Goal: Navigation & Orientation: Find specific page/section

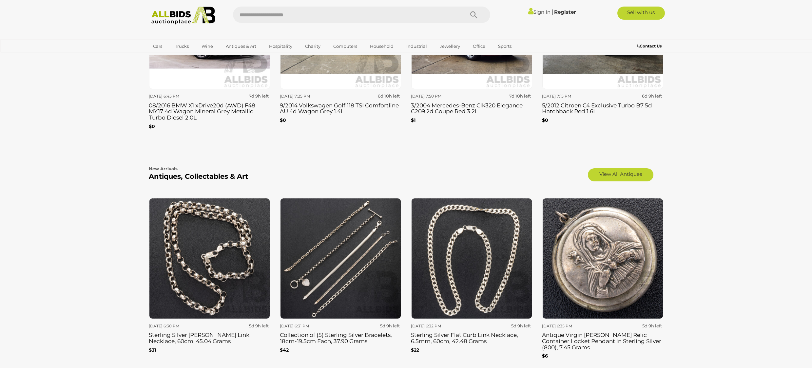
scroll to position [935, 0]
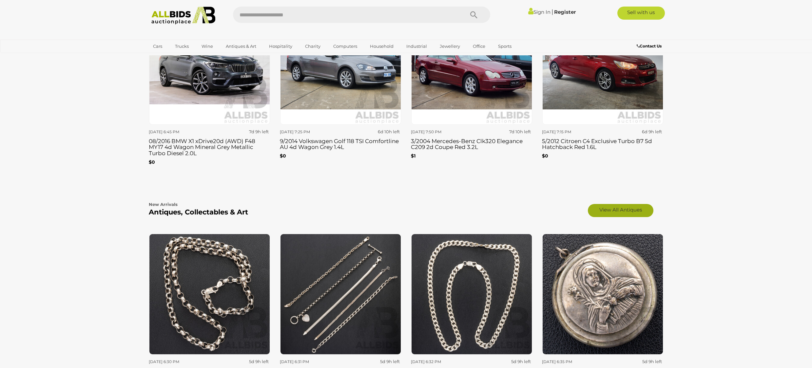
click at [629, 209] on link "View All Antiques" at bounding box center [621, 210] width 66 height 13
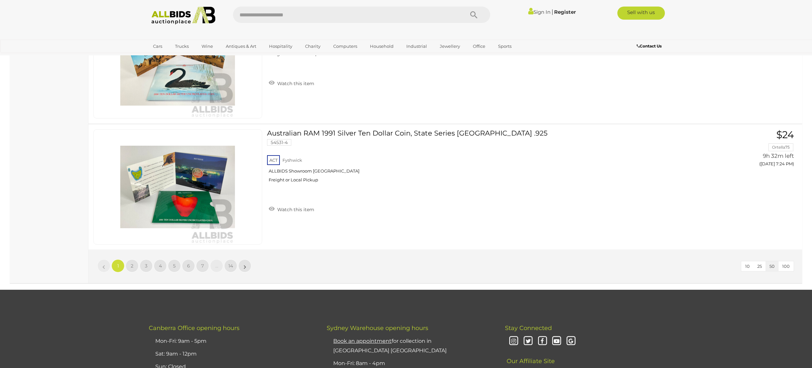
scroll to position [6228, 0]
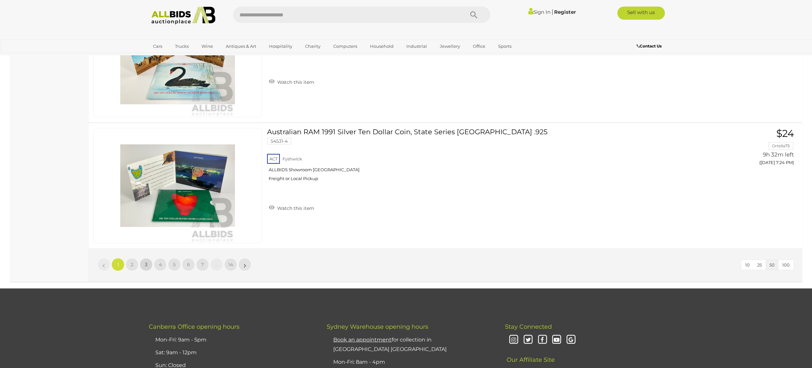
click at [143, 265] on link "3" at bounding box center [146, 264] width 13 height 13
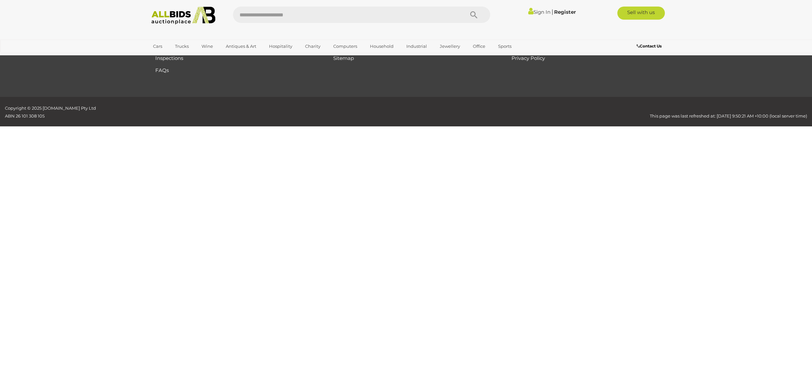
scroll to position [105, 0]
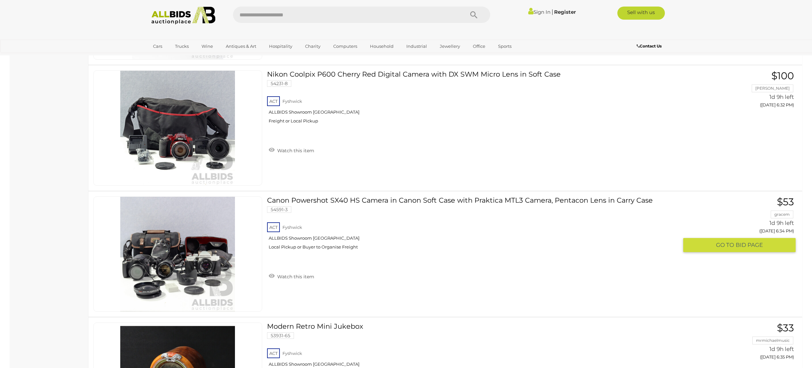
scroll to position [3897, 0]
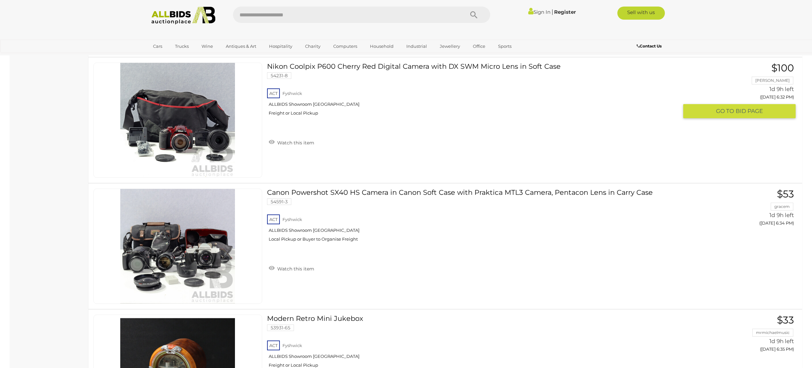
click at [403, 67] on link "Nikon Coolpix P600 Cherry Red Digital Camera with DX SWM Micro Lens in Soft Cas…" at bounding box center [475, 92] width 407 height 58
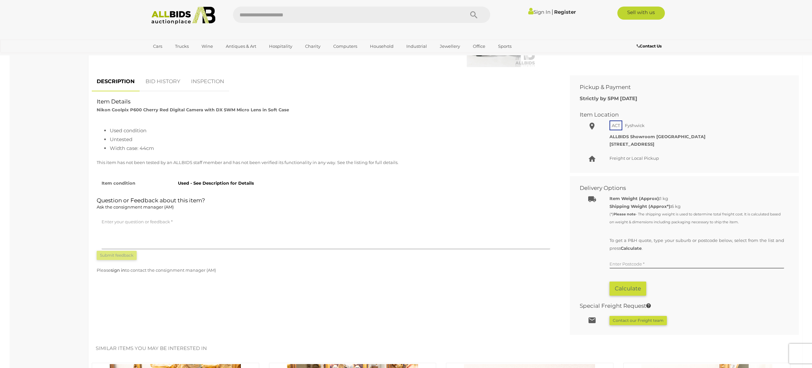
scroll to position [320, 0]
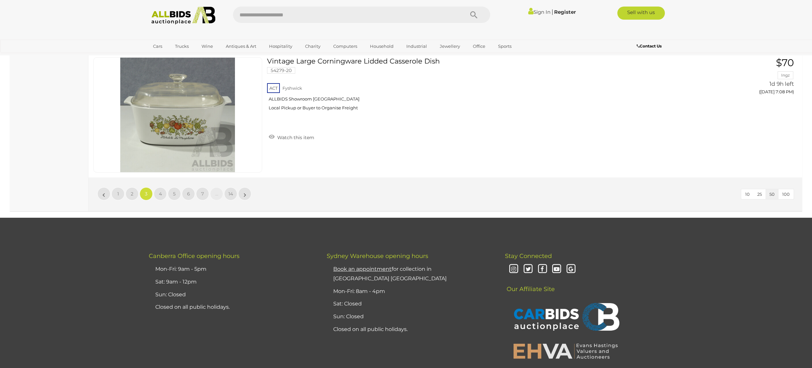
scroll to position [6268, 0]
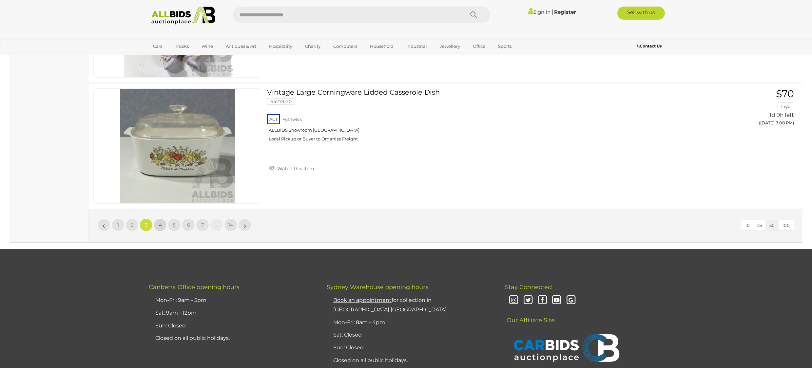
click at [160, 228] on link "4" at bounding box center [160, 225] width 13 height 13
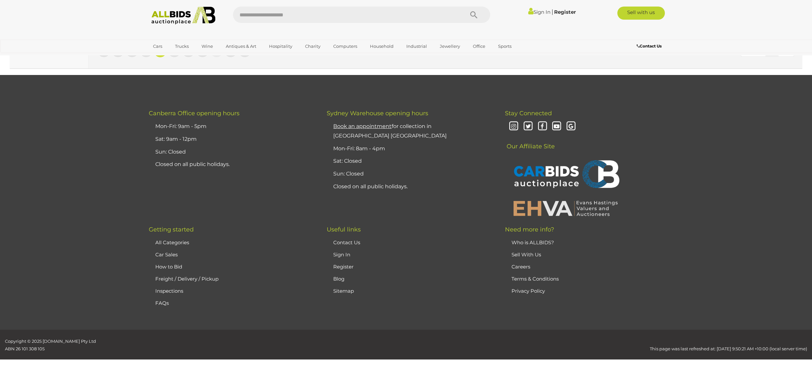
scroll to position [6354, 0]
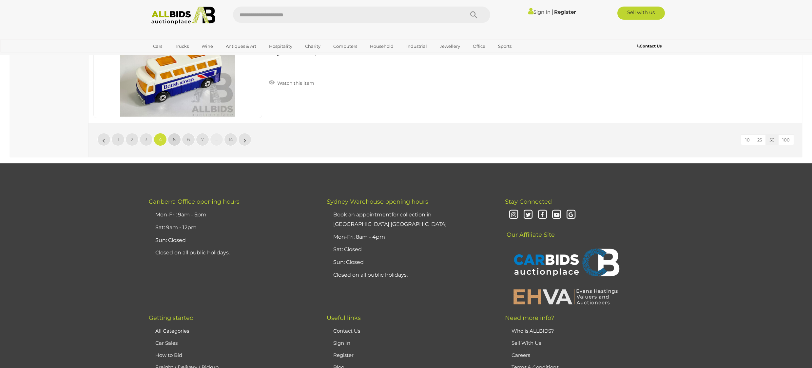
click at [177, 142] on link "5" at bounding box center [174, 139] width 13 height 13
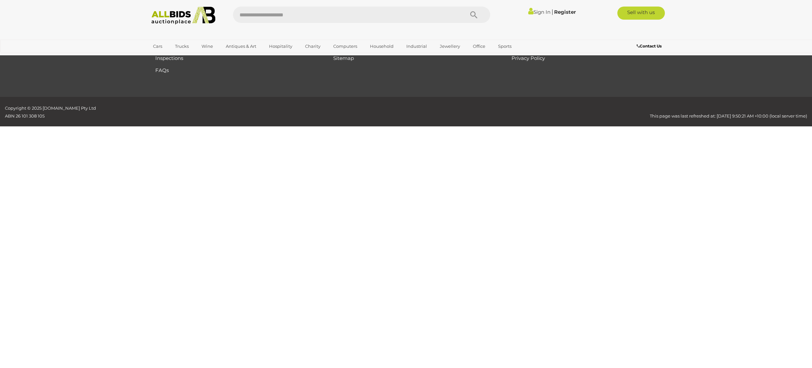
scroll to position [105, 0]
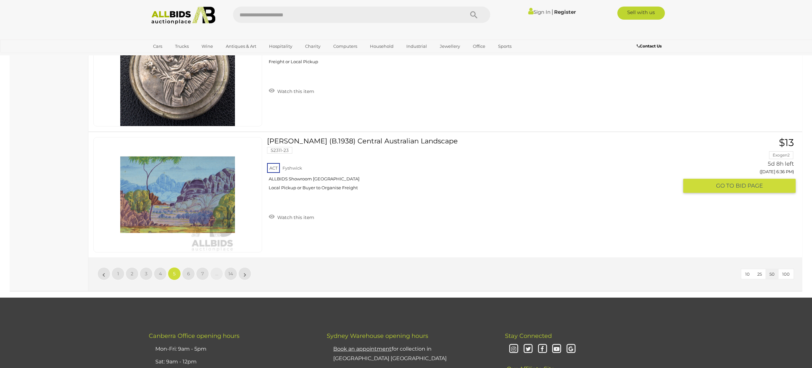
scroll to position [6218, 0]
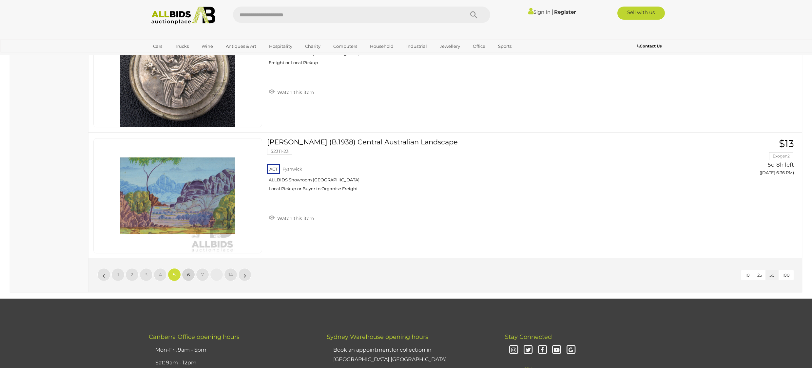
click at [187, 274] on span "6" at bounding box center [188, 275] width 3 height 6
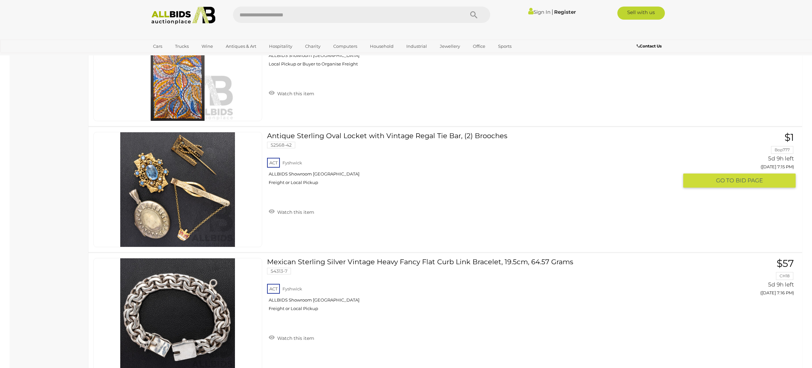
scroll to position [6226, 0]
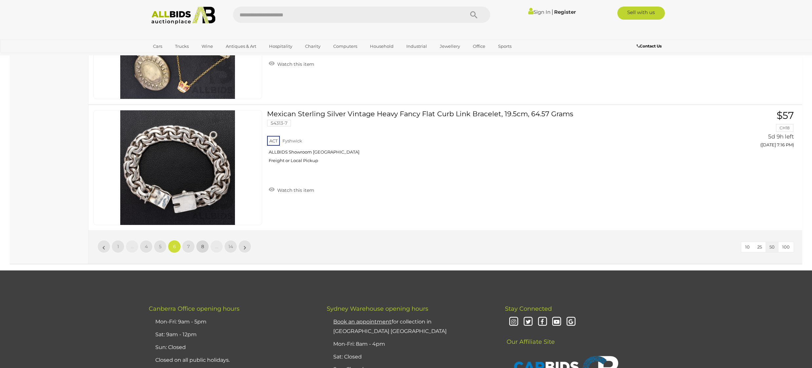
click at [200, 250] on link "8" at bounding box center [202, 246] width 13 height 13
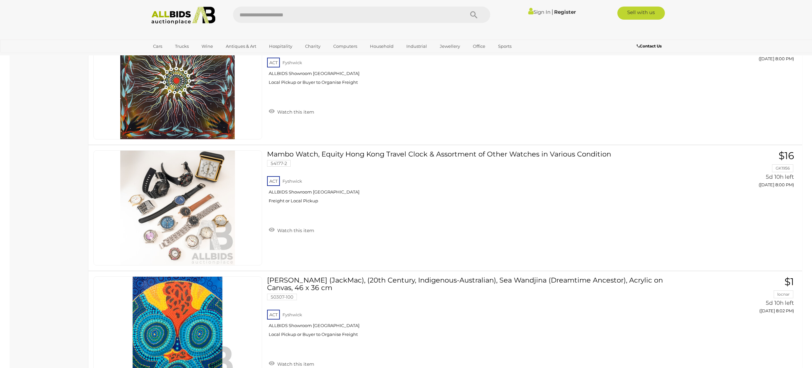
scroll to position [914, 0]
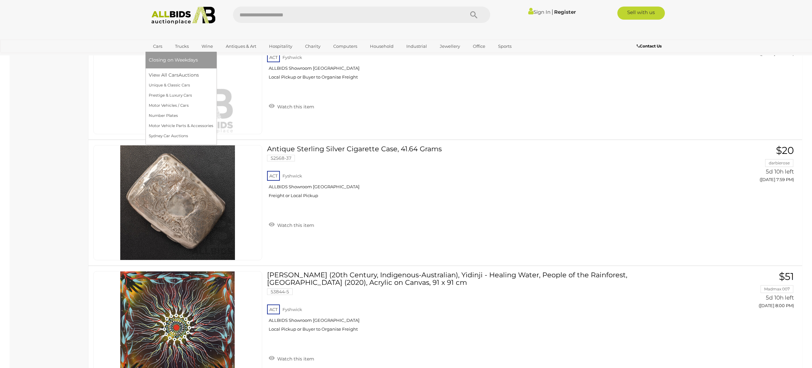
click at [159, 48] on link "Cars" at bounding box center [158, 46] width 18 height 11
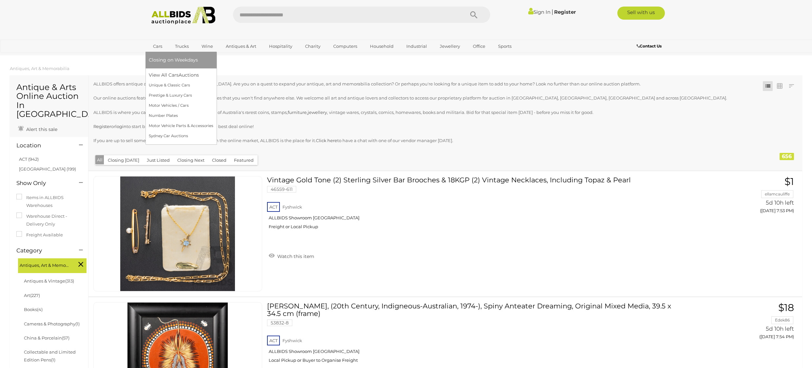
click at [158, 47] on link "Cars" at bounding box center [158, 46] width 18 height 11
click at [157, 47] on link "Cars" at bounding box center [158, 46] width 18 height 11
click at [172, 77] on link "View All Cars Auctions" at bounding box center [181, 75] width 65 height 10
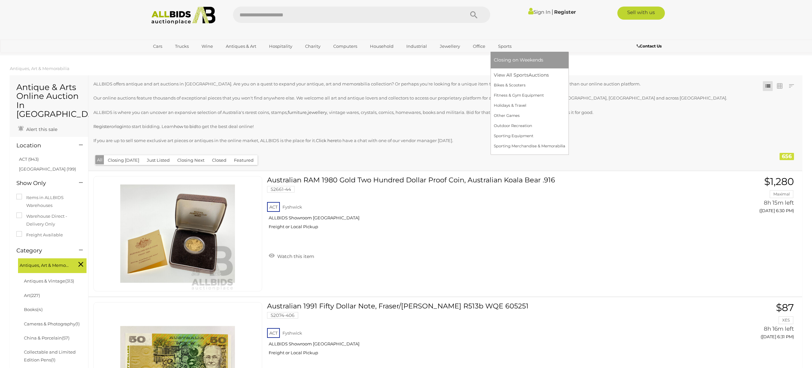
click at [499, 49] on link "Sports" at bounding box center [505, 46] width 22 height 11
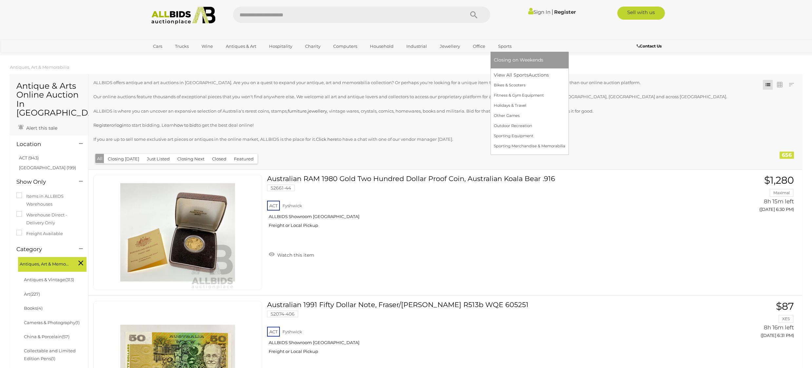
click at [506, 46] on link "Sports" at bounding box center [505, 46] width 22 height 11
click at [506, 72] on link "View All Sports Auctions" at bounding box center [529, 75] width 71 height 10
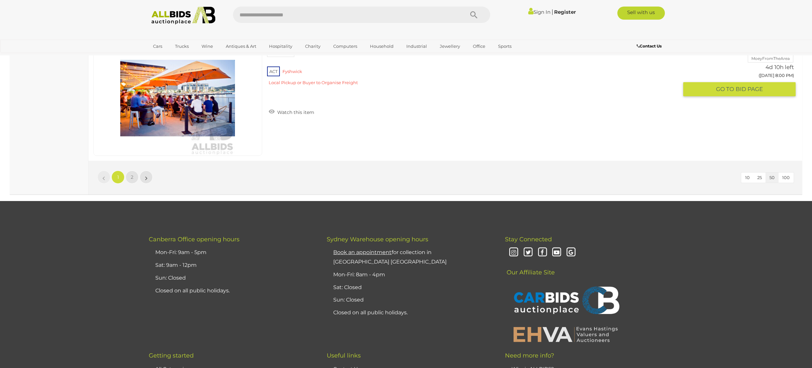
scroll to position [6202, 0]
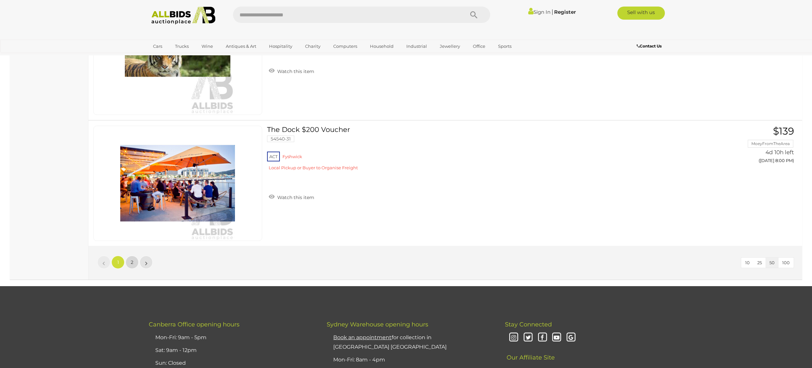
click at [134, 265] on link "2" at bounding box center [131, 262] width 13 height 13
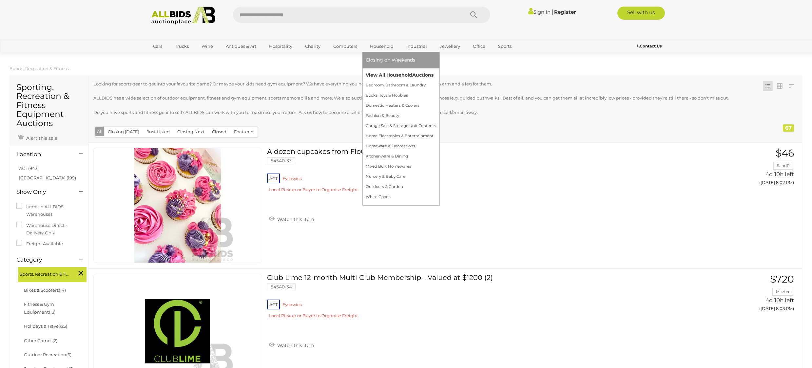
click at [382, 71] on link "View All Household Auctions" at bounding box center [401, 75] width 70 height 10
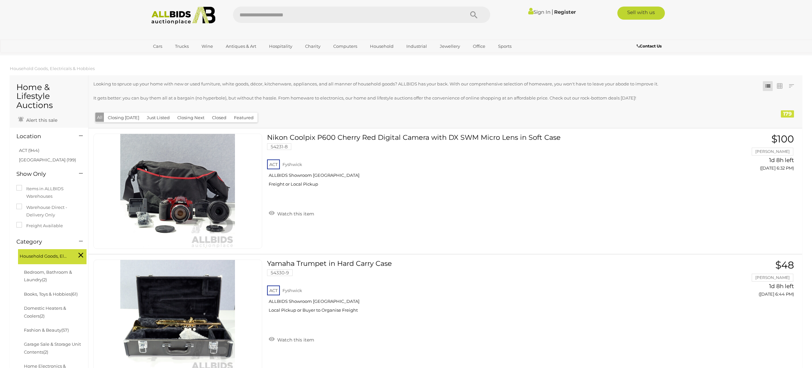
scroll to position [94, 0]
